Goal: Task Accomplishment & Management: Manage account settings

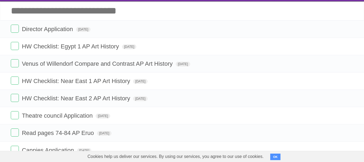
scroll to position [57, 0]
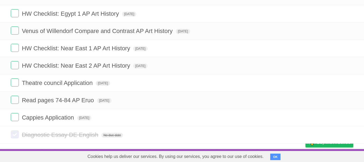
click at [15, 133] on label at bounding box center [15, 134] width 8 height 8
click at [16, 117] on label at bounding box center [15, 117] width 8 height 8
click at [15, 101] on label at bounding box center [15, 99] width 8 height 8
click at [15, 81] on label at bounding box center [15, 82] width 8 height 8
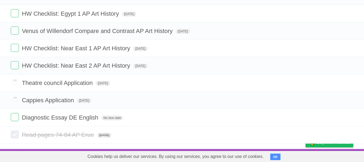
click at [11, 65] on li "HW Checklist: Near East 2 AP Art History [DATE] White Red Blue Green Purple Ora…" at bounding box center [182, 66] width 364 height 18
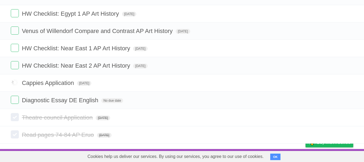
click at [11, 65] on label at bounding box center [15, 65] width 8 height 8
click at [13, 49] on label at bounding box center [15, 48] width 8 height 8
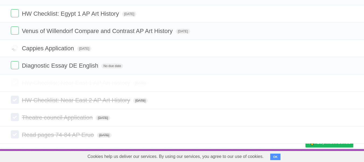
click at [15, 14] on label at bounding box center [15, 13] width 8 height 8
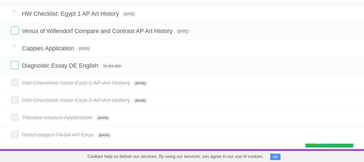
click at [15, 30] on label at bounding box center [15, 30] width 8 height 8
